Goal: Task Accomplishment & Management: Complete application form

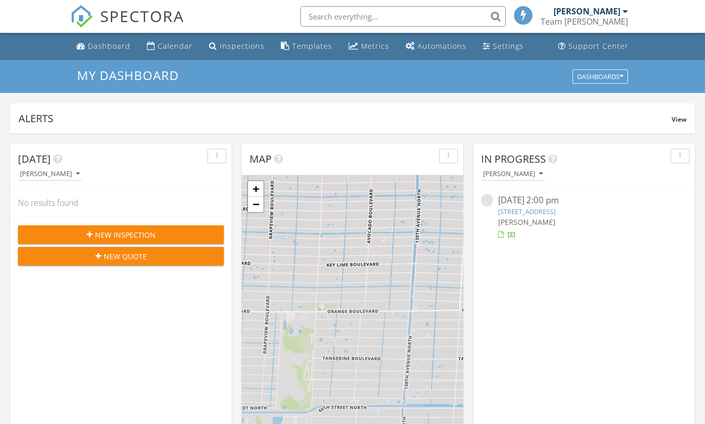
scroll to position [935, 706]
click at [143, 231] on span "New Inspection" at bounding box center [125, 235] width 61 height 11
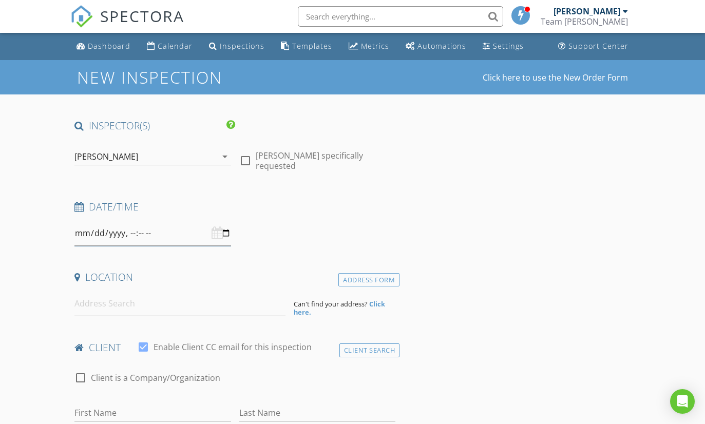
click at [151, 235] on input "datetime-local" at bounding box center [152, 233] width 156 height 25
type input "2025-09-01T11:00"
click at [177, 306] on input at bounding box center [179, 303] width 211 height 25
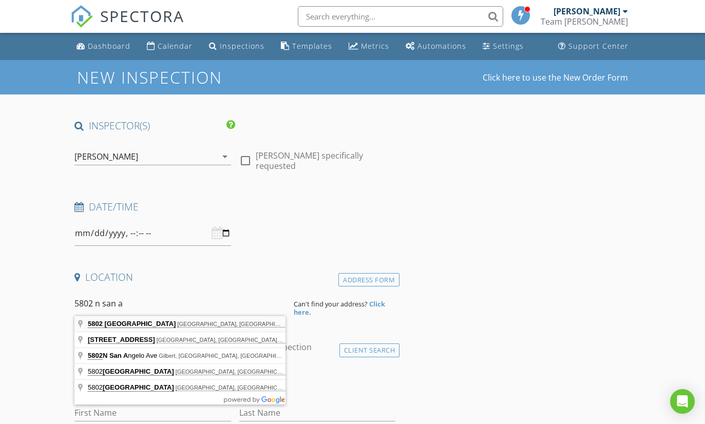
type input "5802 San Andros, West Palm Beach, FL, USA"
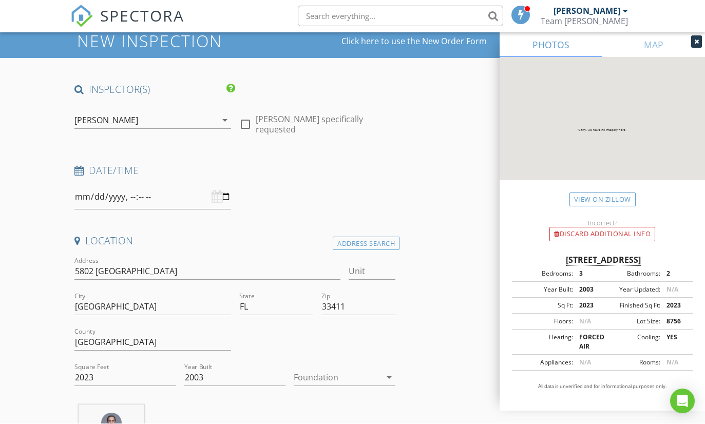
click at [343, 380] on div at bounding box center [337, 378] width 87 height 16
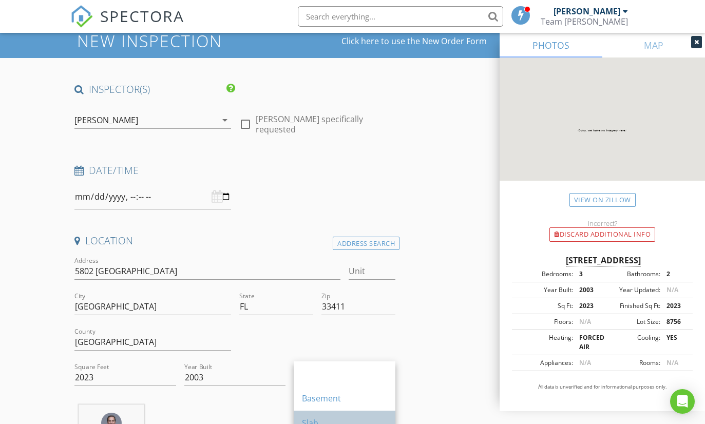
click at [340, 424] on div "Slab" at bounding box center [344, 423] width 85 height 12
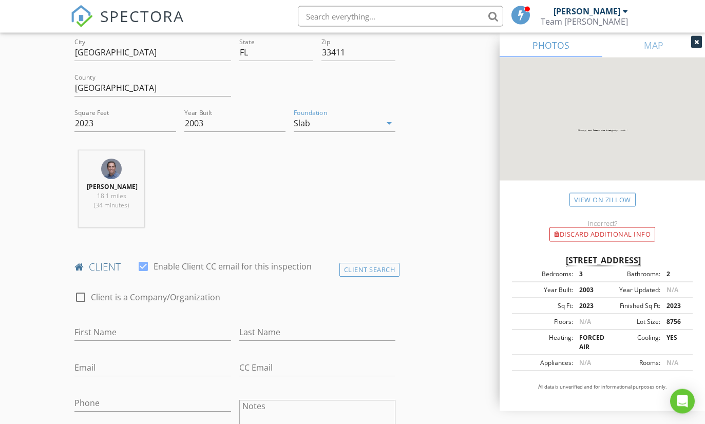
scroll to position [291, 0]
click at [173, 330] on input "First Name" at bounding box center [152, 332] width 156 height 17
type input "Sean"
type input "Williams"
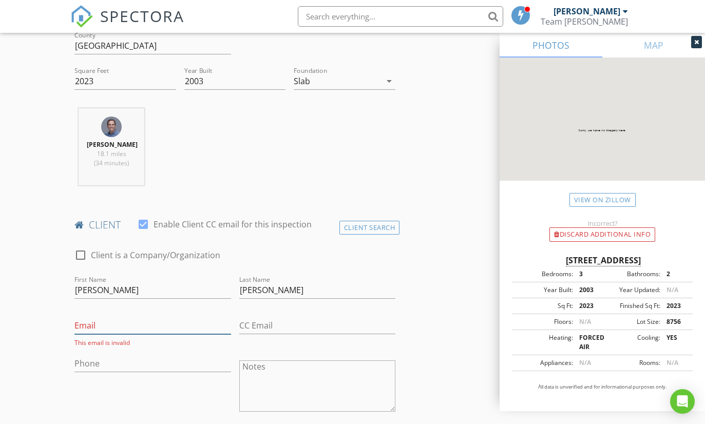
click at [150, 324] on input "Email" at bounding box center [152, 325] width 156 height 17
paste input "mailto:sean@westpalmaccounting.com"
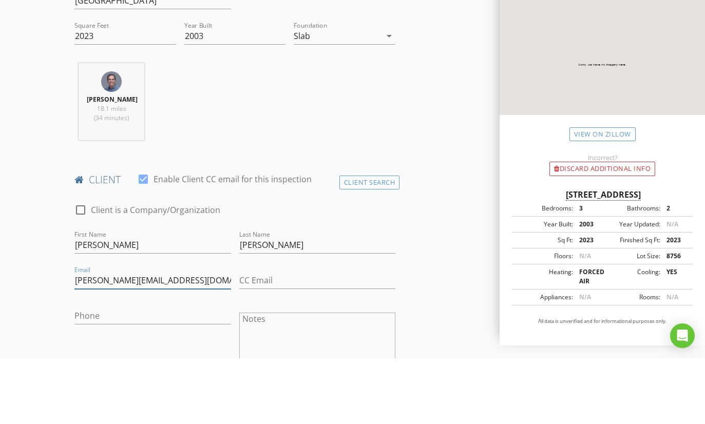
scroll to position [313, 0]
type input "[PERSON_NAME][EMAIL_ADDRESS][DOMAIN_NAME]"
click at [95, 373] on input "Phone" at bounding box center [152, 381] width 156 height 17
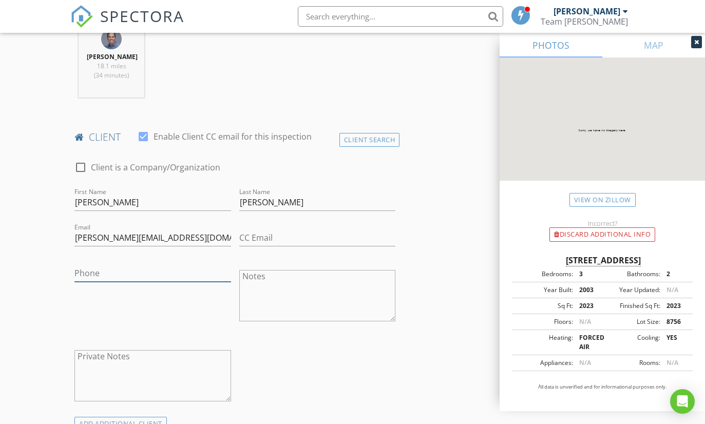
click at [145, 274] on input "Phone" at bounding box center [152, 273] width 156 height 17
paste input "[PHONE_NUMBER]"
type input "[PHONE_NUMBER]"
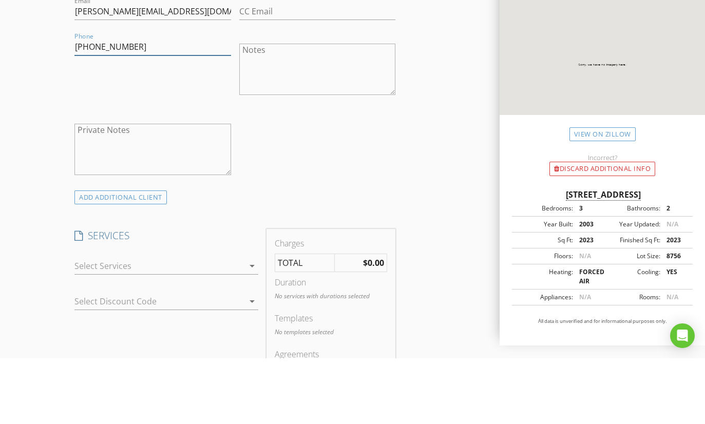
scroll to position [589, 0]
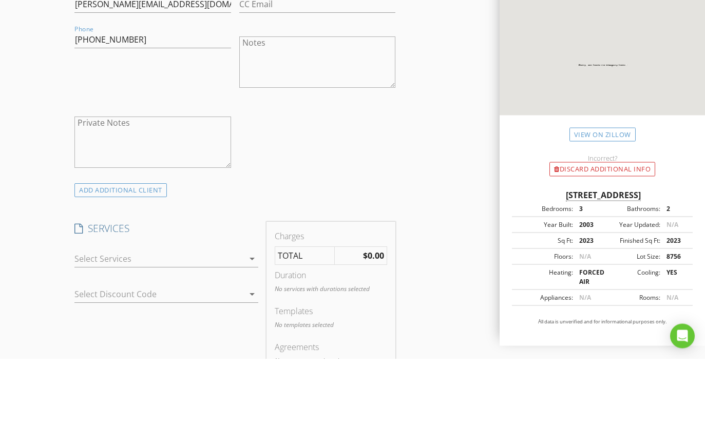
click at [199, 316] on div at bounding box center [159, 324] width 170 height 16
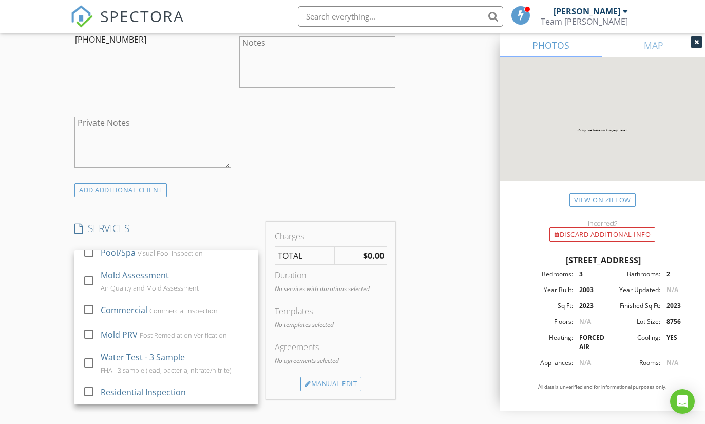
scroll to position [84, 0]
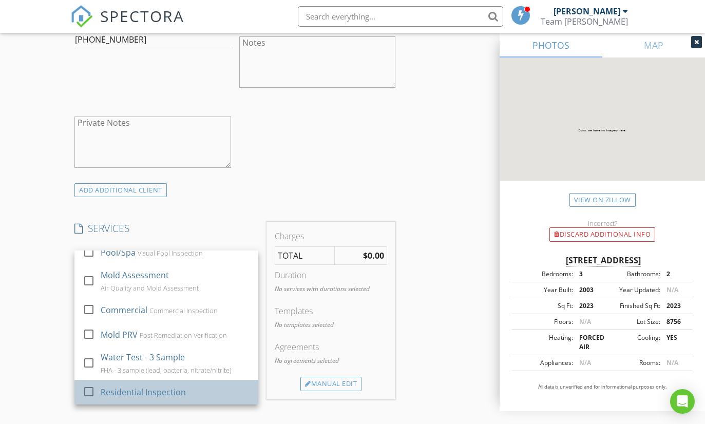
click at [157, 396] on div "Residential Inspection" at bounding box center [143, 392] width 85 height 12
checkbox input "true"
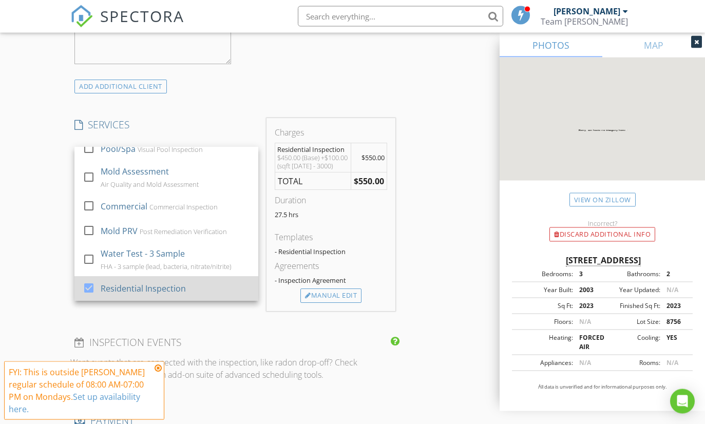
scroll to position [758, 0]
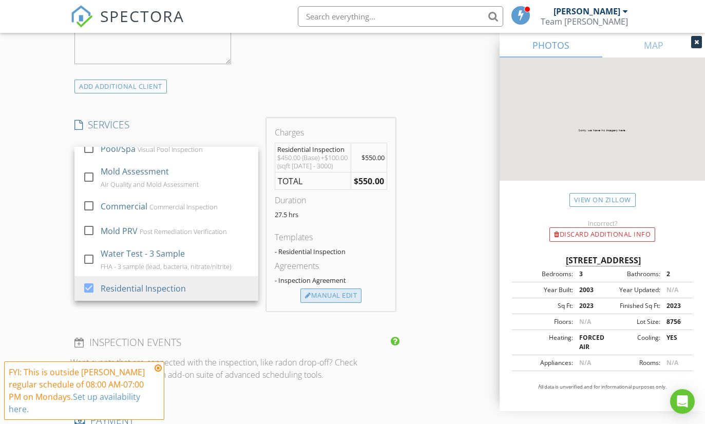
click at [333, 297] on div "Manual Edit" at bounding box center [331, 296] width 61 height 14
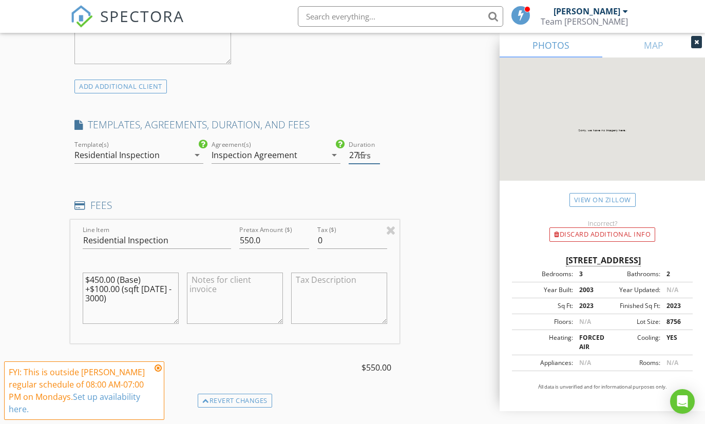
click at [357, 151] on input "27.5" at bounding box center [364, 155] width 31 height 17
type input "2"
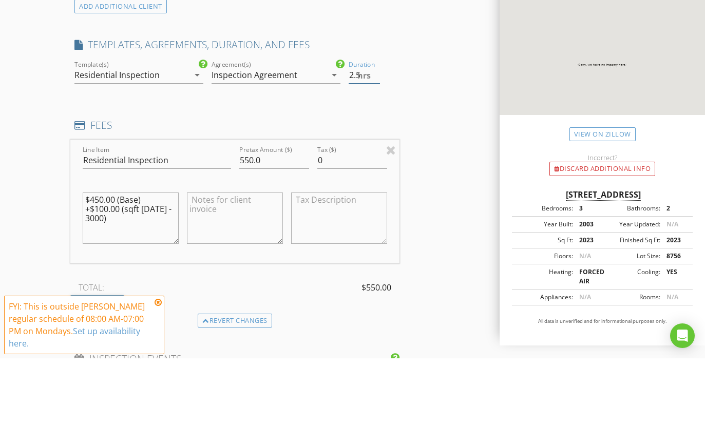
scroll to position [773, 0]
type input "2.5"
click at [140, 258] on textarea "$450.00 (Base) +$100.00 (sqft 2000 - 3000)" at bounding box center [131, 283] width 96 height 51
click at [272, 217] on input "550.0" at bounding box center [274, 225] width 70 height 17
type input "450"
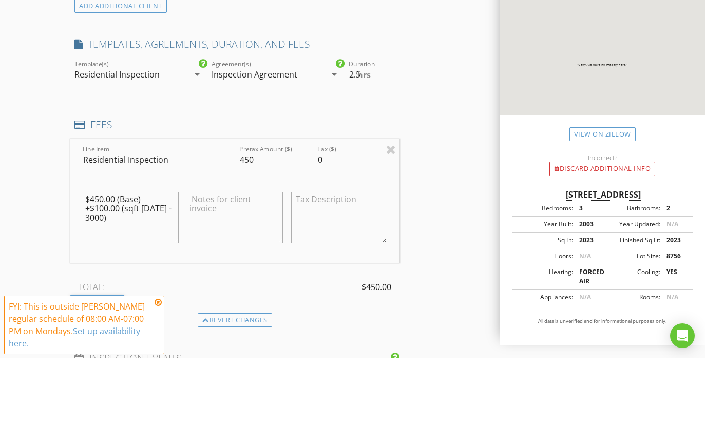
type textarea "$450.00"
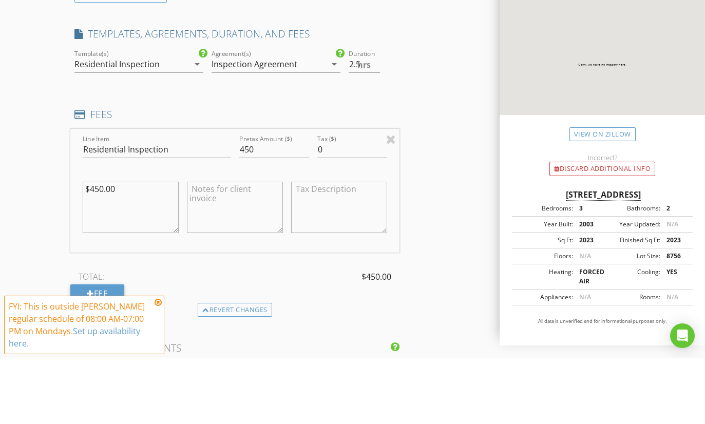
scroll to position [788, 0]
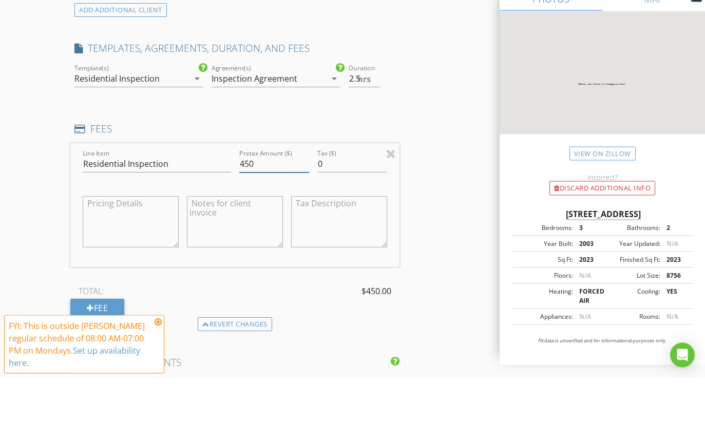
click at [273, 202] on input "450" at bounding box center [274, 210] width 70 height 17
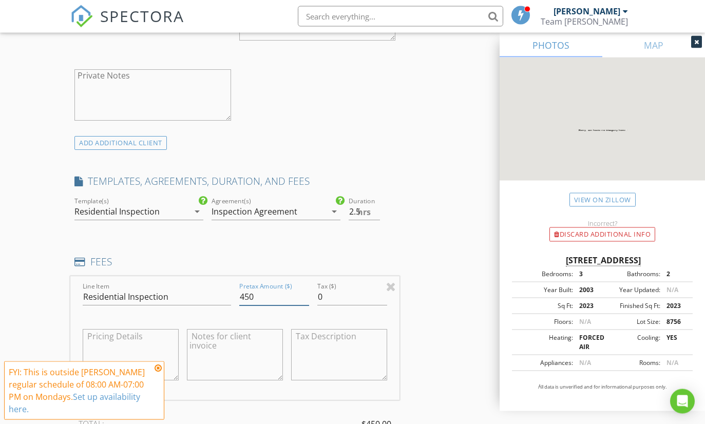
scroll to position [702, 0]
click at [199, 211] on icon "arrow_drop_down" at bounding box center [197, 211] width 12 height 12
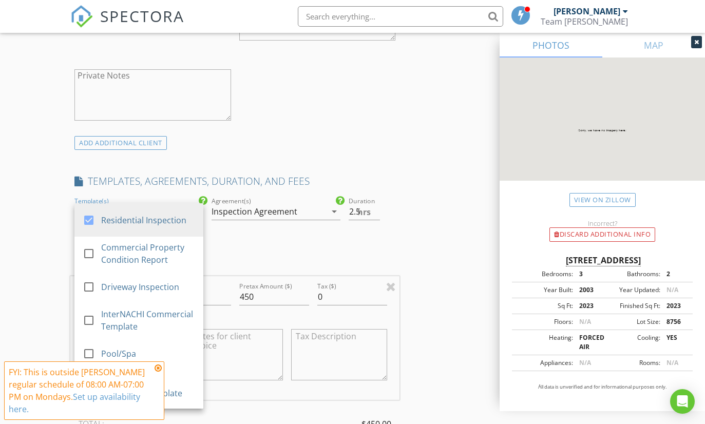
click at [403, 154] on div "INSPECTOR(S) check_box Dan Rigoli PRIMARY Dan Rigoli arrow_drop_down check_box_…" at bounding box center [352, 359] width 564 height 1885
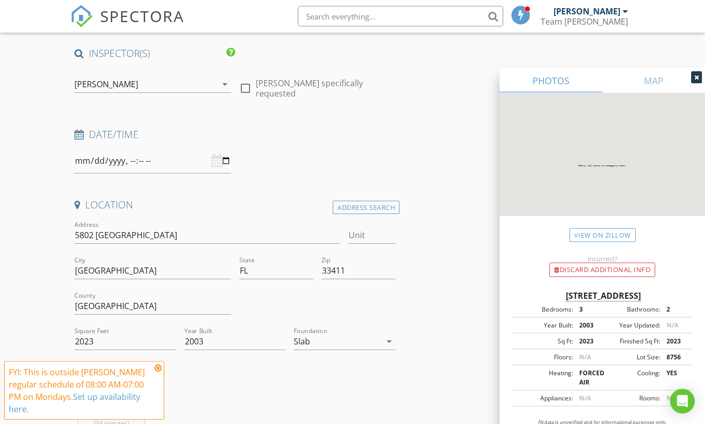
scroll to position [0, 0]
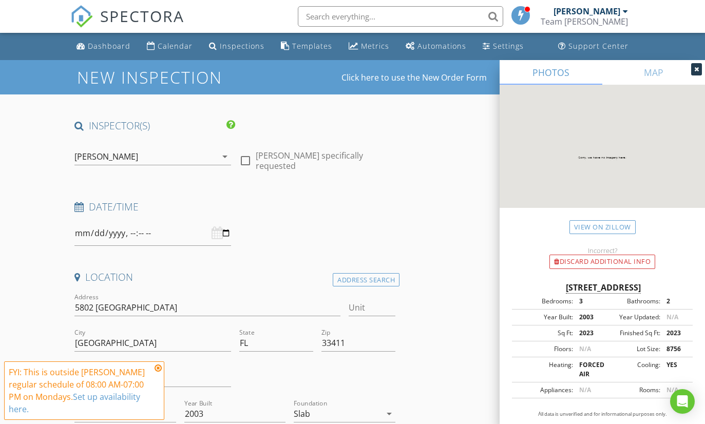
click at [156, 372] on icon at bounding box center [158, 368] width 7 height 8
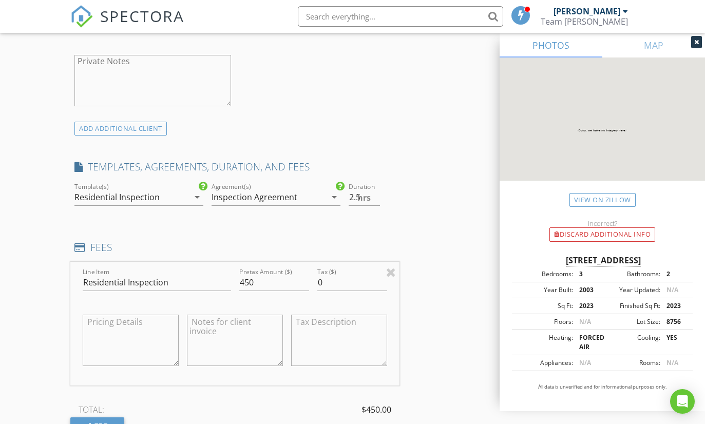
scroll to position [718, 0]
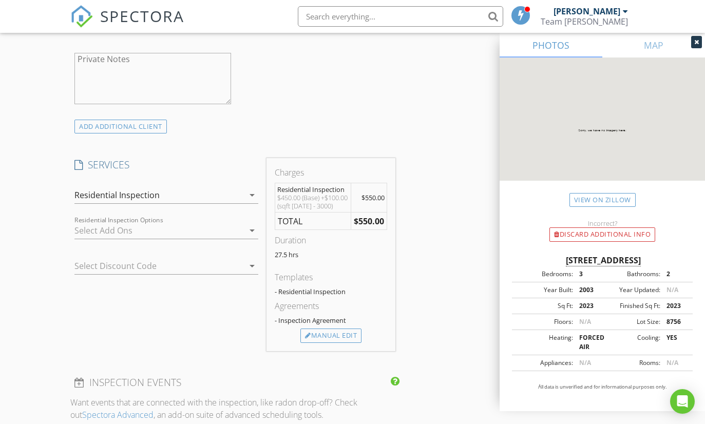
click at [253, 227] on icon "arrow_drop_down" at bounding box center [252, 230] width 12 height 12
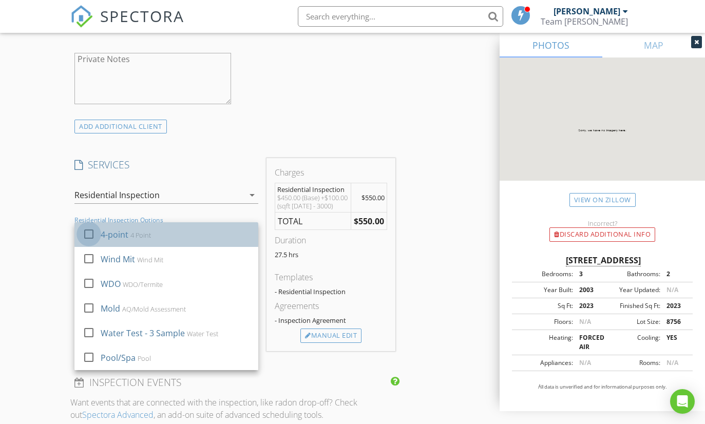
click at [89, 231] on div at bounding box center [88, 234] width 17 height 17
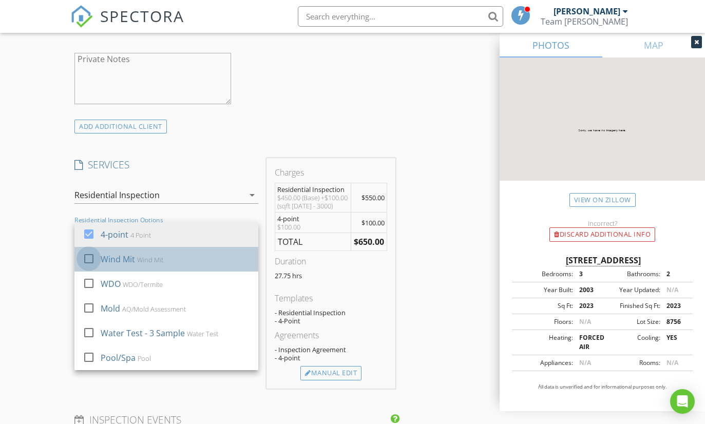
click at [93, 259] on div at bounding box center [88, 258] width 17 height 17
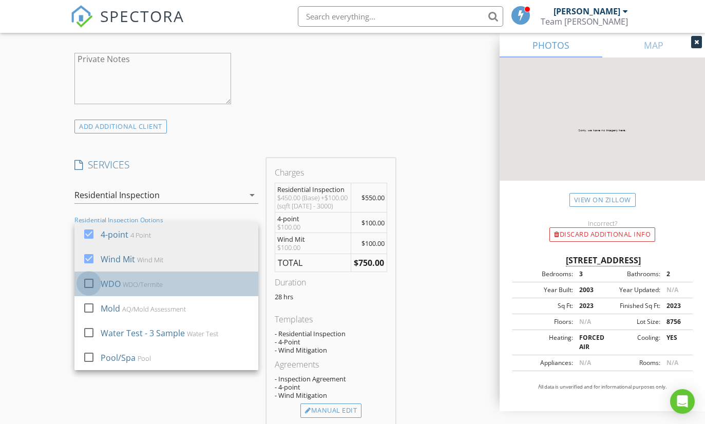
click at [91, 287] on div at bounding box center [88, 283] width 17 height 17
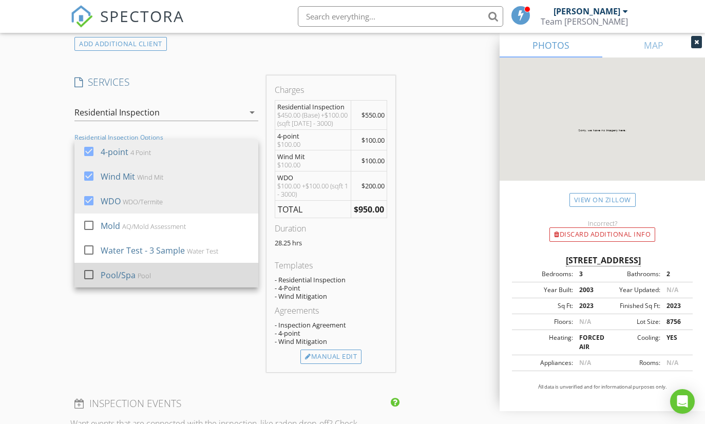
scroll to position [843, 0]
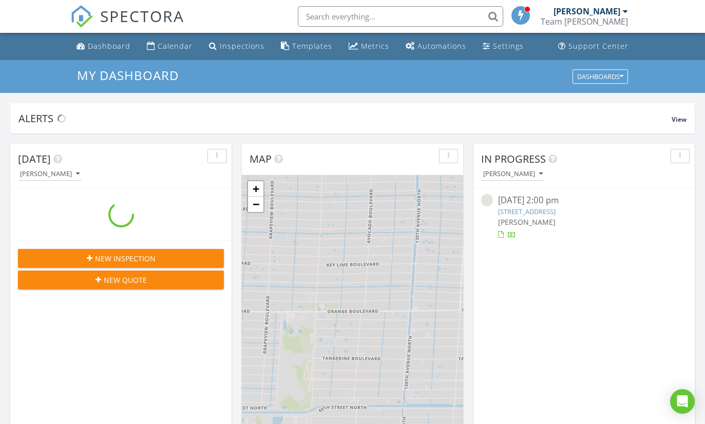
scroll to position [935, 706]
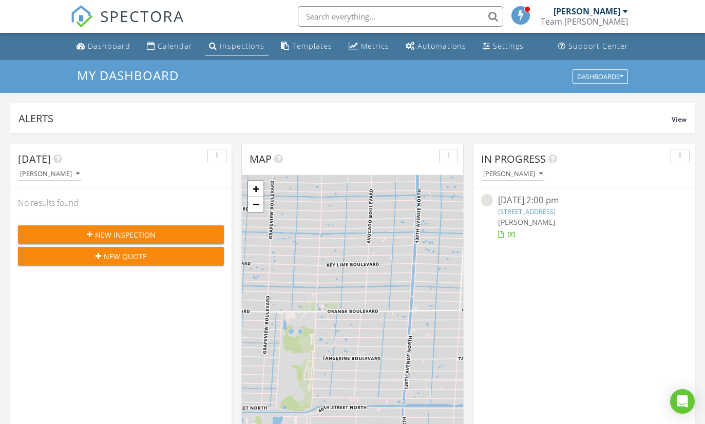
click at [244, 42] on div "Inspections" at bounding box center [242, 46] width 45 height 10
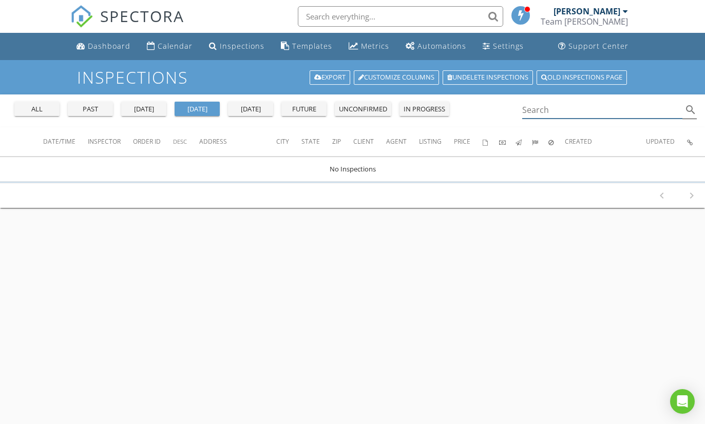
click at [571, 110] on input "Search" at bounding box center [602, 110] width 161 height 17
type input "williams"
click at [39, 107] on div "all" at bounding box center [36, 109] width 37 height 10
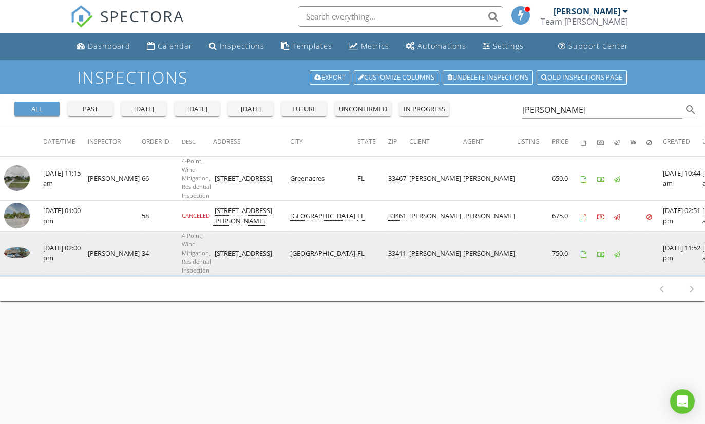
click at [10, 252] on img at bounding box center [17, 253] width 26 height 11
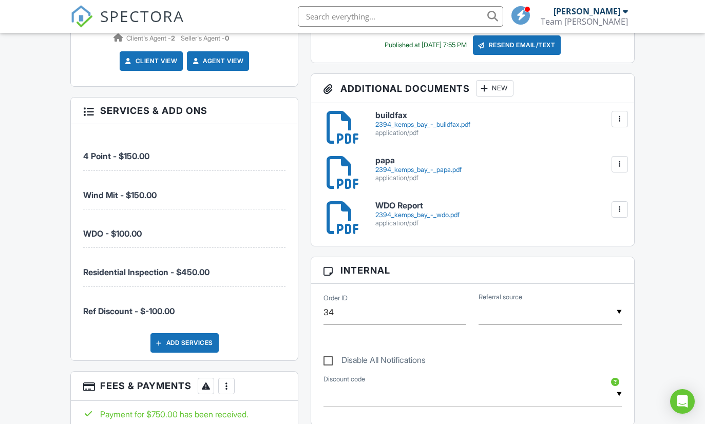
scroll to position [551, 0]
